Goal: Navigation & Orientation: Find specific page/section

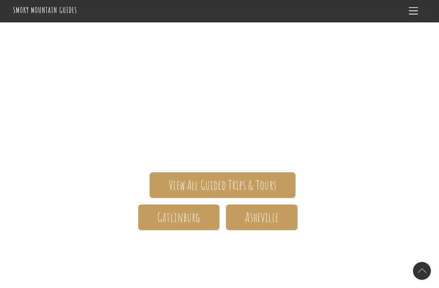
scroll to position [44, 0]
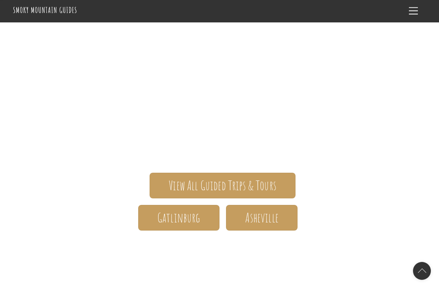
click at [242, 183] on span "View All Guided Trips & Tours" at bounding box center [223, 185] width 108 height 9
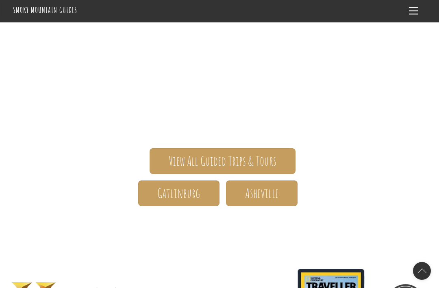
scroll to position [70, 0]
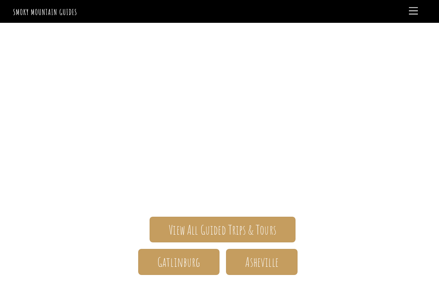
click at [415, 10] on span "Menu" at bounding box center [413, 10] width 9 height 7
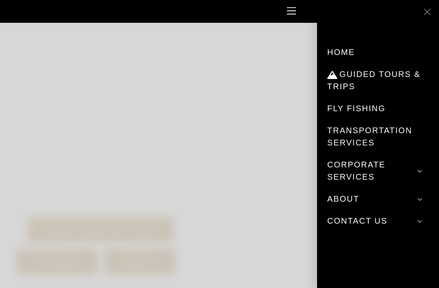
click at [349, 198] on link "About" at bounding box center [379, 199] width 102 height 22
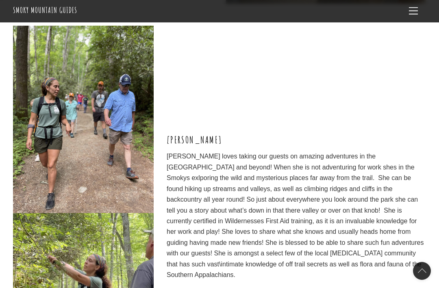
scroll to position [2050, 0]
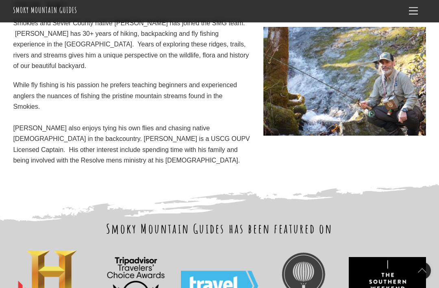
scroll to position [2462, 0]
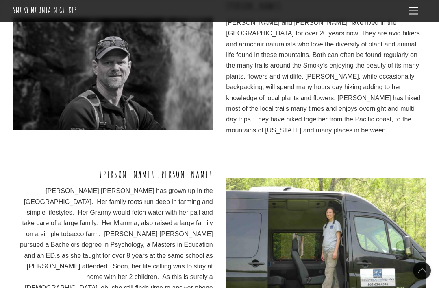
scroll to position [865, 0]
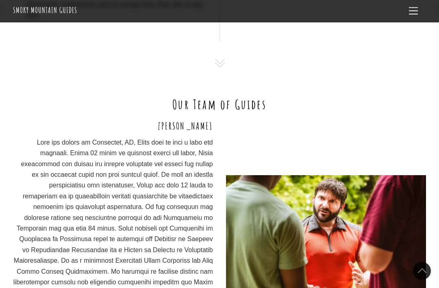
scroll to position [477, 0]
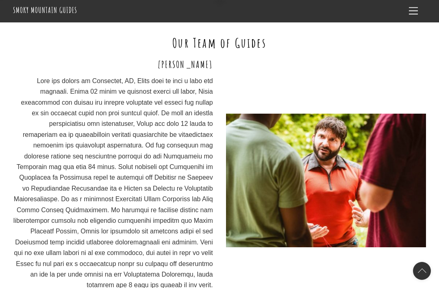
scroll to position [538, 0]
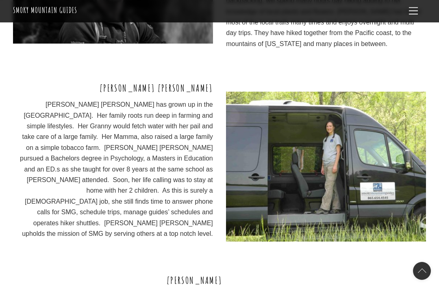
scroll to position [909, 0]
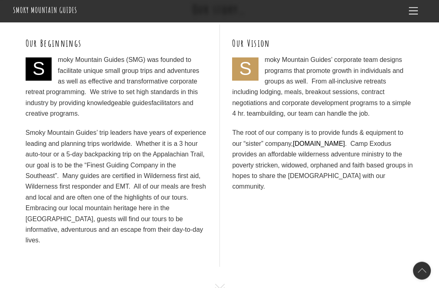
scroll to position [243, 0]
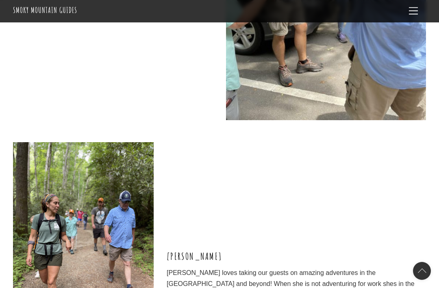
scroll to position [1922, 0]
